Goal: Task Accomplishment & Management: Manage account settings

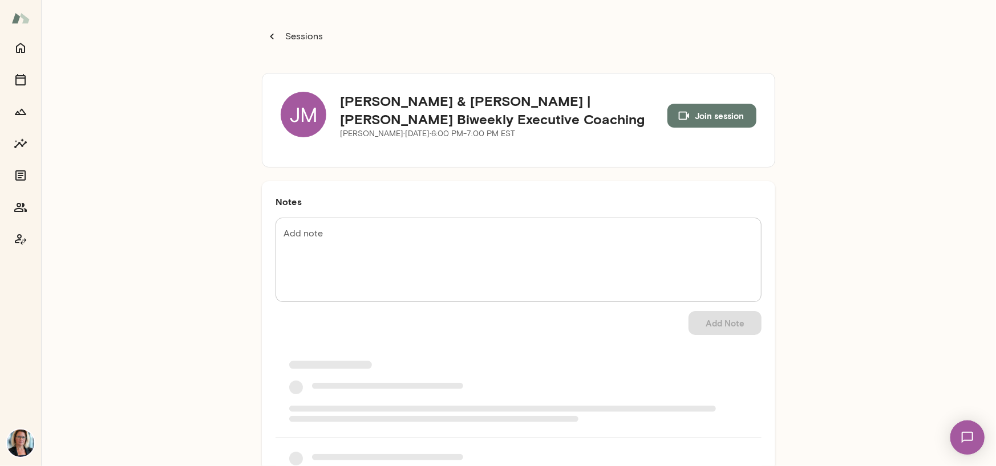
click at [289, 113] on div "JM" at bounding box center [304, 115] width 46 height 46
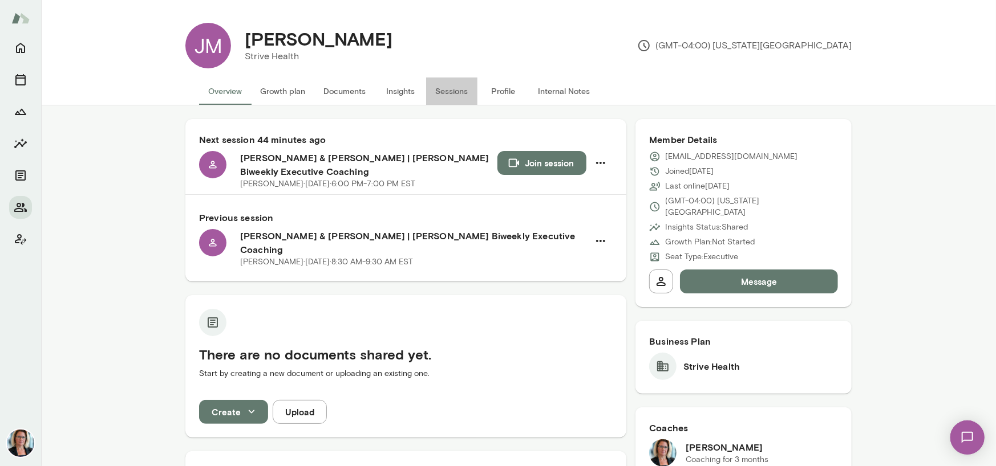
click at [449, 88] on button "Sessions" at bounding box center [451, 91] width 51 height 27
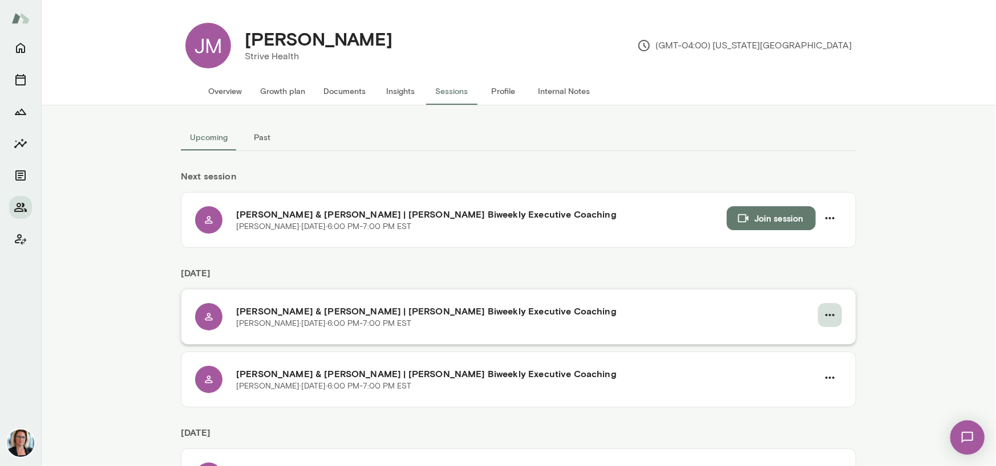
click at [827, 316] on icon "button" at bounding box center [830, 315] width 14 height 14
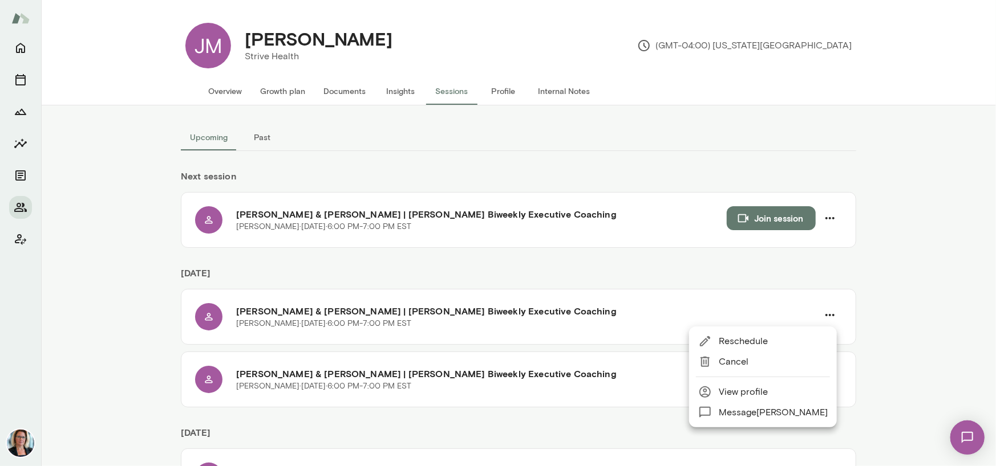
click at [730, 365] on span "Cancel" at bounding box center [772, 362] width 109 height 14
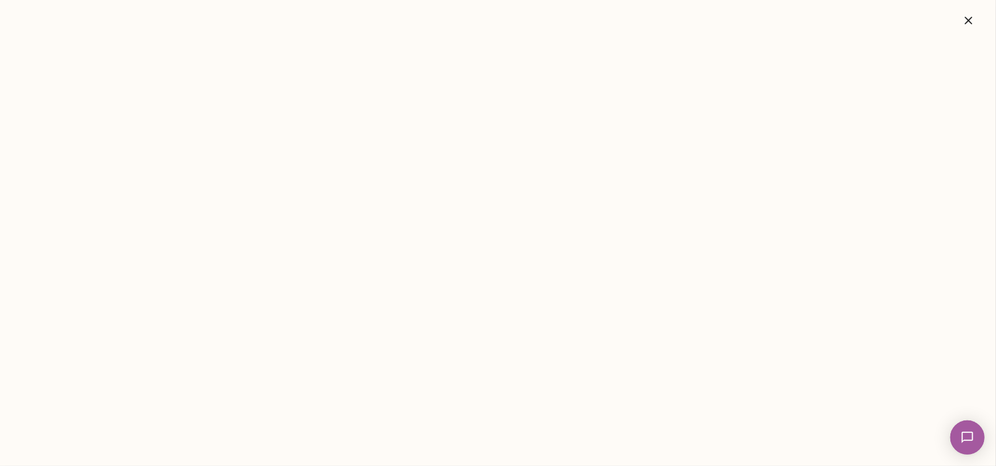
click at [979, 22] on button "button" at bounding box center [968, 20] width 36 height 23
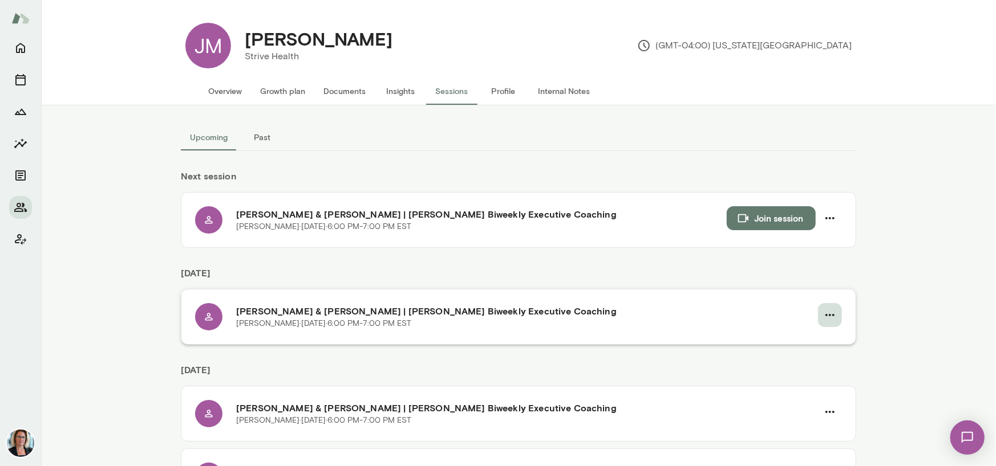
click at [823, 314] on icon "button" at bounding box center [830, 315] width 14 height 14
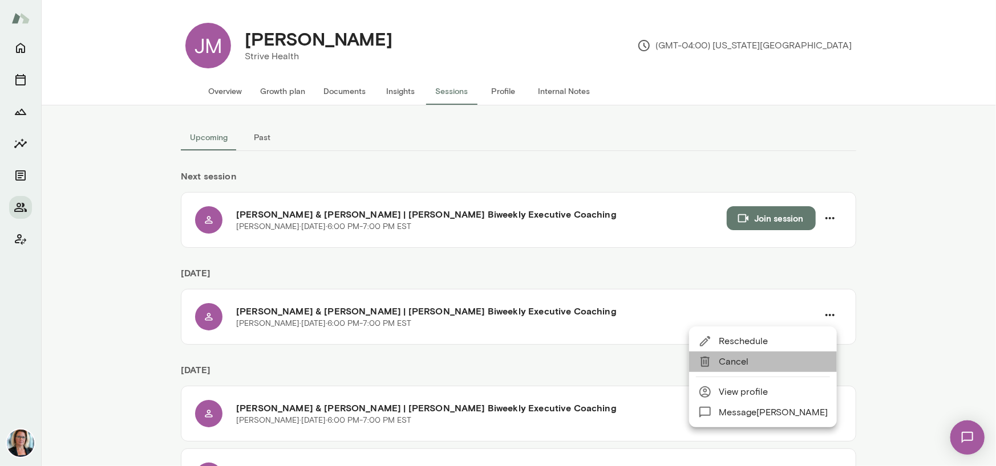
click at [737, 362] on span "Cancel" at bounding box center [772, 362] width 109 height 14
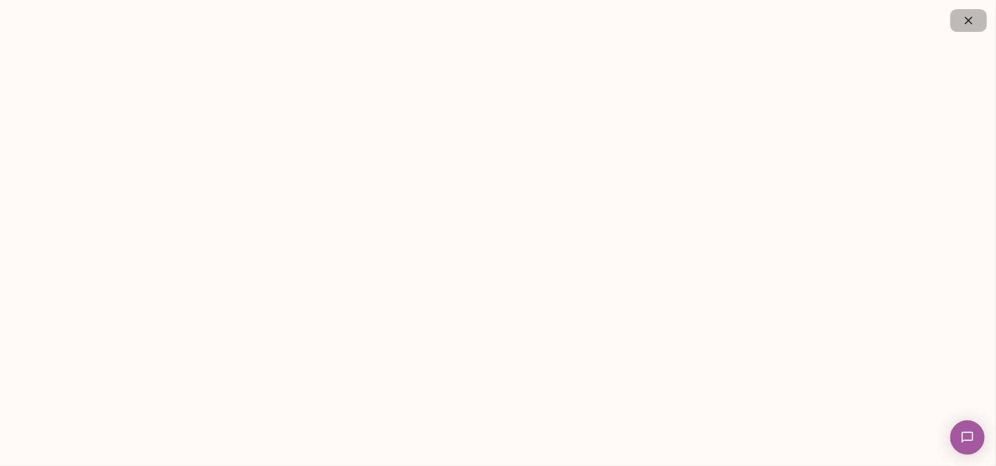
click at [967, 20] on icon "button" at bounding box center [967, 20] width 7 height 7
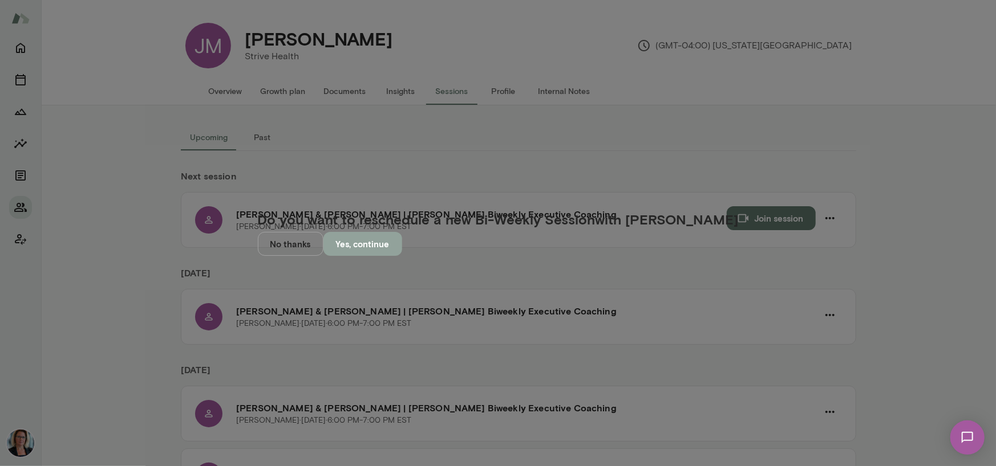
click at [402, 256] on button "Yes, continue" at bounding box center [362, 244] width 79 height 24
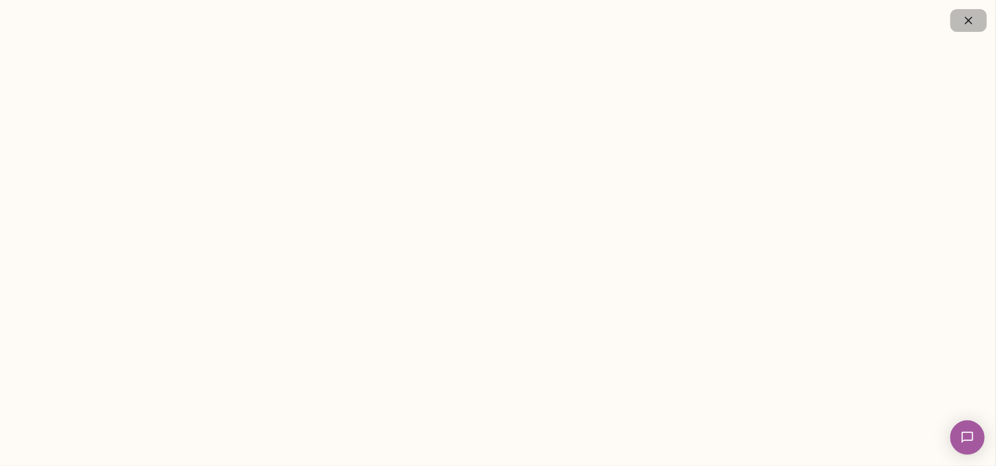
drag, startPoint x: 965, startPoint y: 17, endPoint x: 125, endPoint y: 131, distance: 847.7
click at [965, 17] on icon "button" at bounding box center [968, 21] width 14 height 14
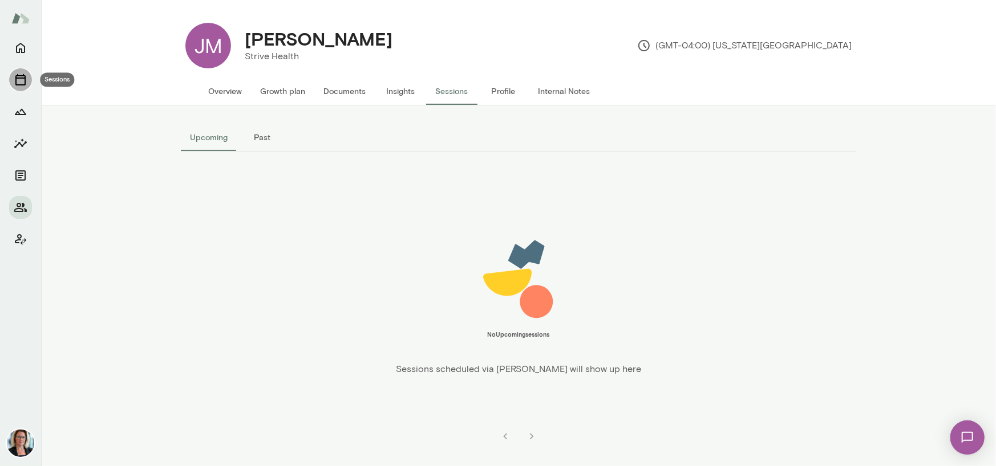
click at [19, 79] on icon "Sessions" at bounding box center [21, 80] width 14 height 14
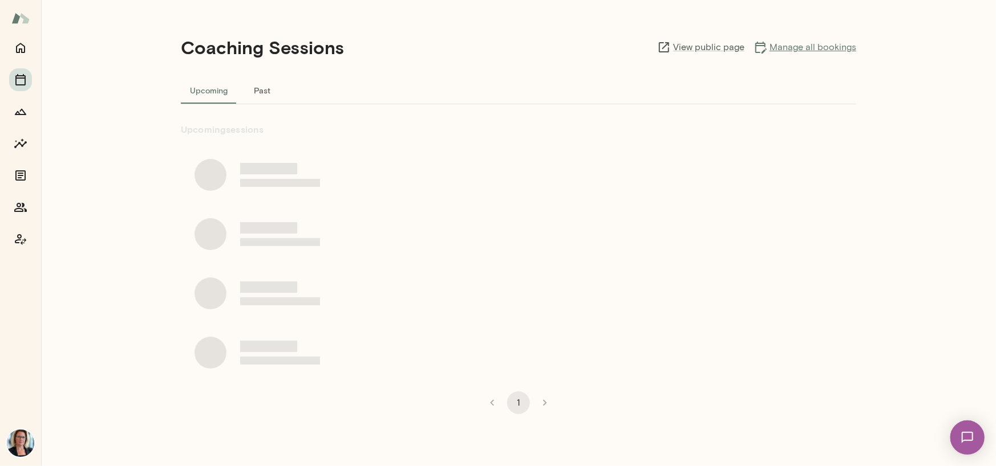
click at [806, 46] on link "Manage all bookings" at bounding box center [804, 47] width 103 height 14
